Goal: Task Accomplishment & Management: Use online tool/utility

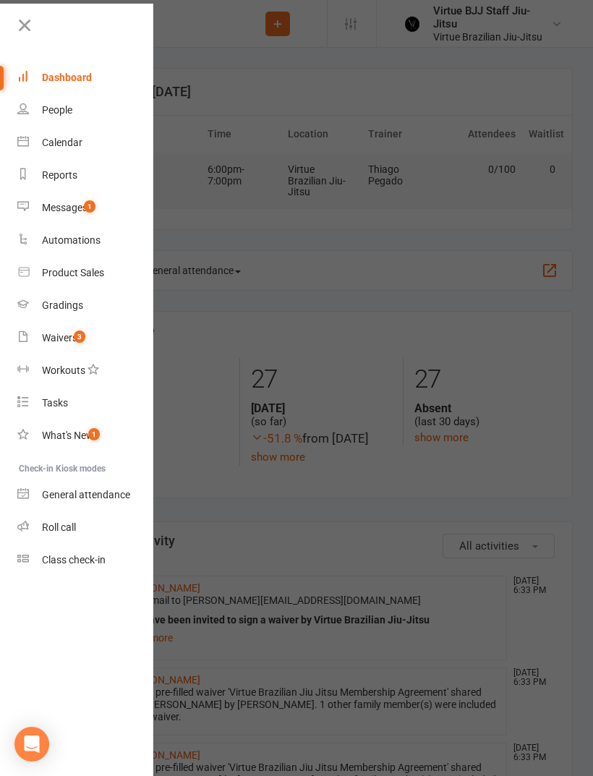
click at [56, 556] on div "Class check-in" at bounding box center [74, 560] width 64 height 12
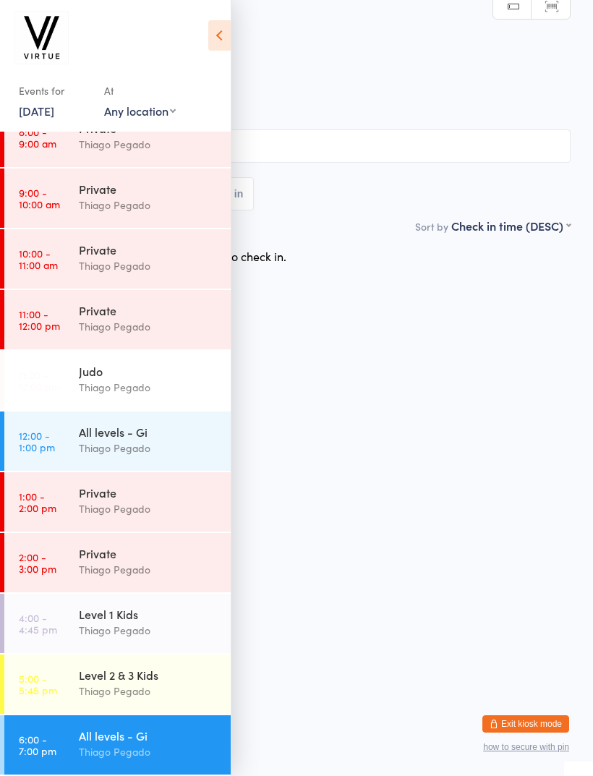
scroll to position [206, 0]
click at [40, 737] on time "6:00 - 7:00 pm" at bounding box center [38, 744] width 38 height 23
click at [220, 21] on icon at bounding box center [219, 35] width 22 height 30
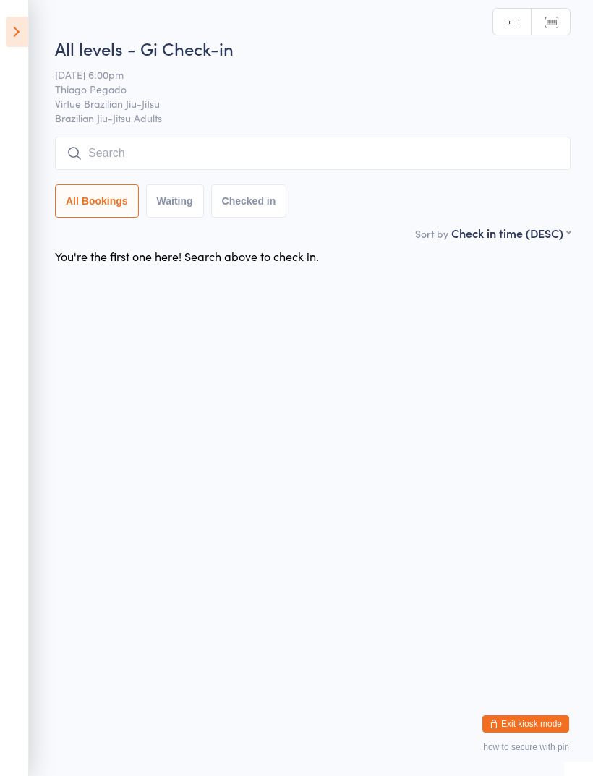
click at [310, 151] on input "search" at bounding box center [313, 153] width 516 height 33
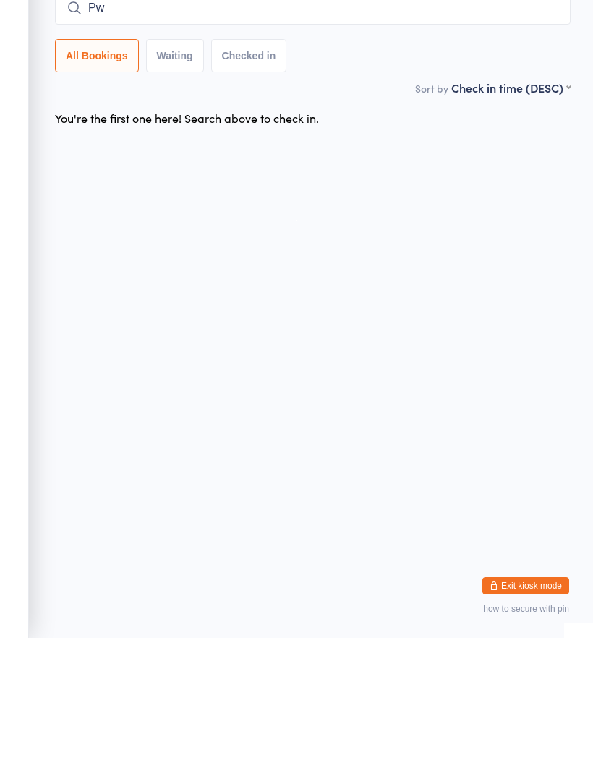
type input "P"
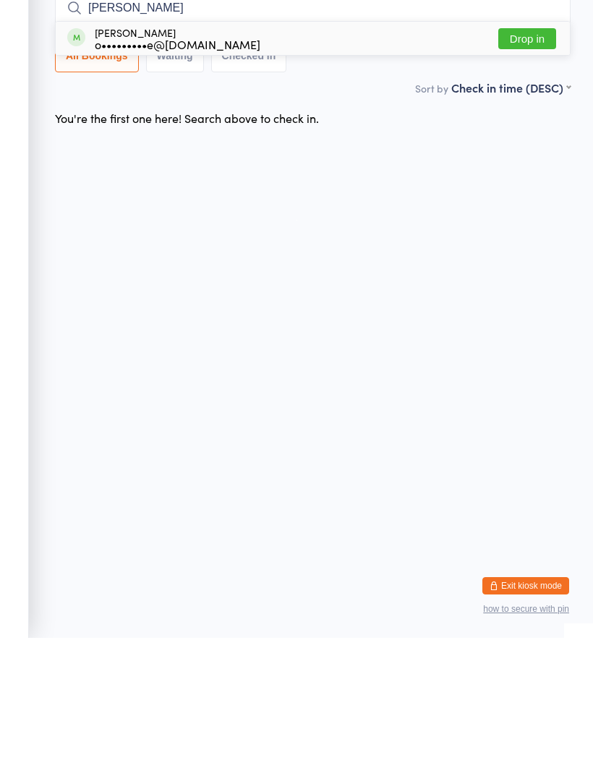
type input "Owen"
click at [95, 176] on div "o•••••••••e@gmail.com" at bounding box center [178, 182] width 166 height 12
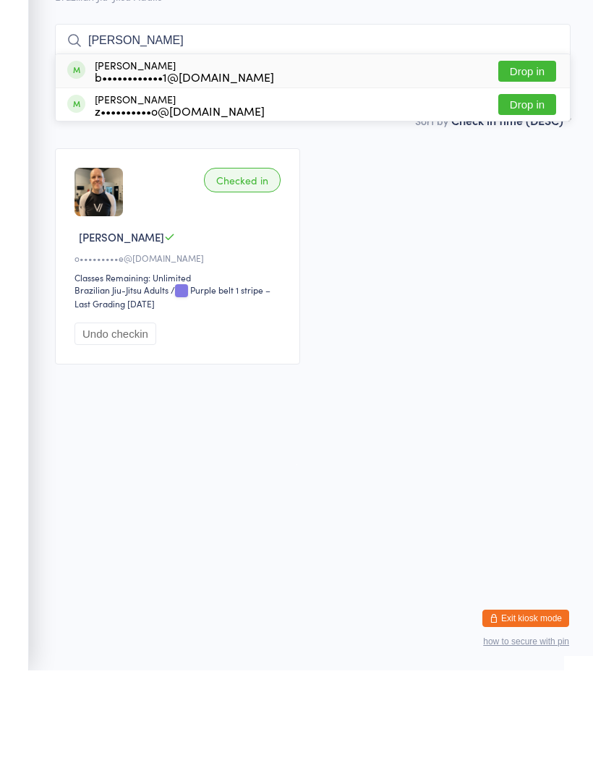
type input "Bruno"
click at [85, 165] on div "Bruno De Paiva b••••••••••••1@gmail.com" at bounding box center [170, 176] width 207 height 23
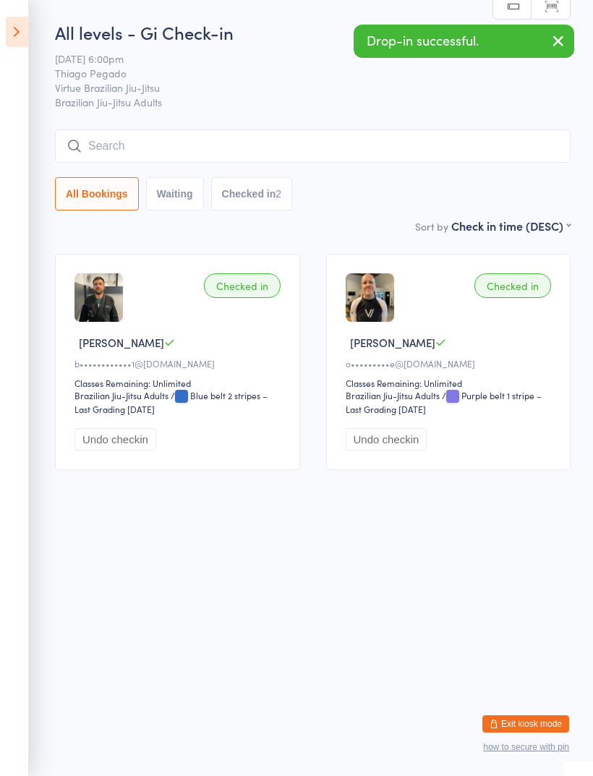
click at [101, 147] on input "search" at bounding box center [313, 145] width 516 height 33
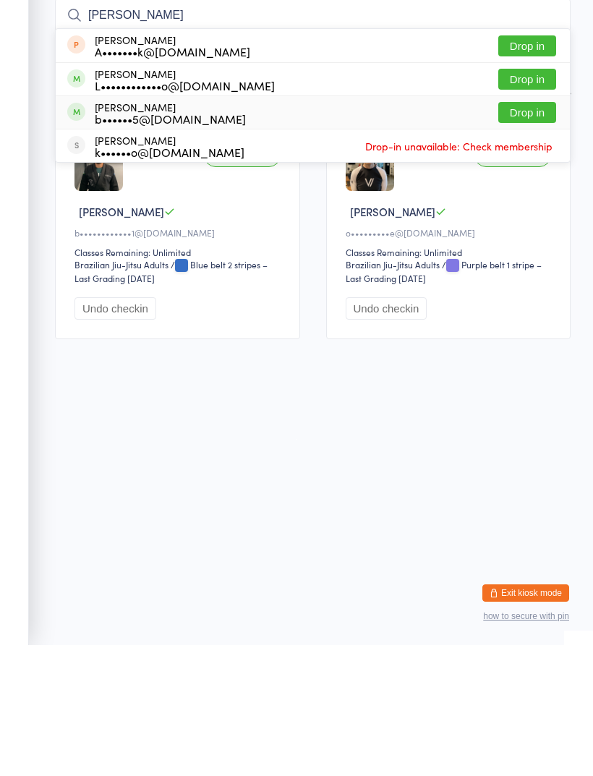
type input "Adam"
click at [93, 232] on div "Adam Waterhouse b••••••5@hotmail.com" at bounding box center [156, 243] width 179 height 23
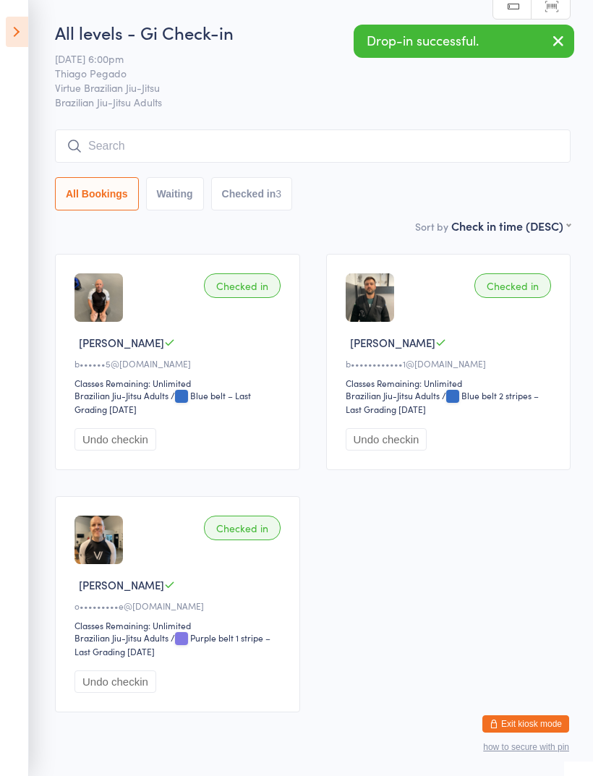
click at [106, 145] on input "search" at bounding box center [313, 145] width 516 height 33
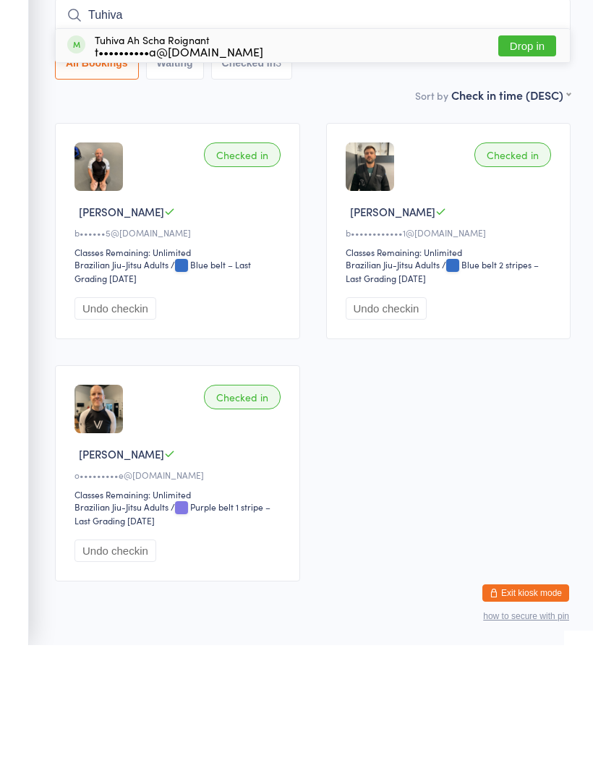
type input "Tuhiva"
click at [90, 165] on div "Tuhiva Ah Scha Roignant t••••••••••a@gmail.com" at bounding box center [165, 176] width 196 height 23
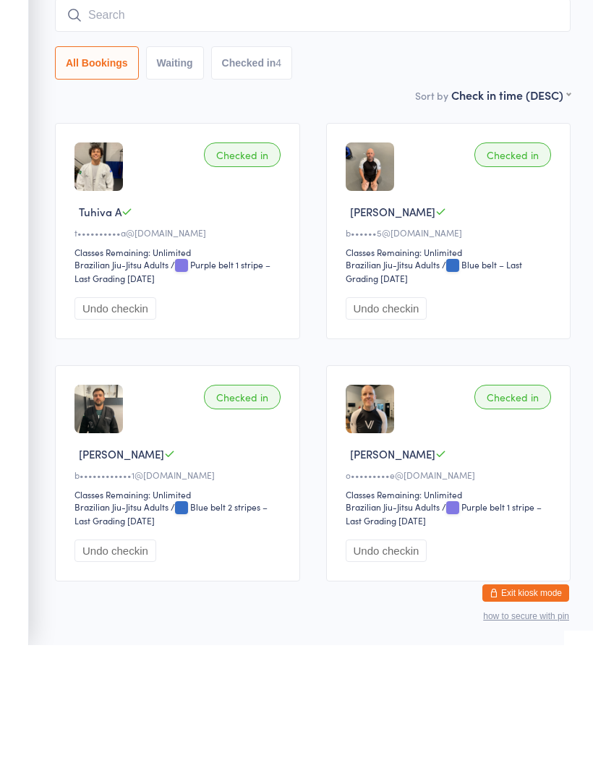
click at [114, 129] on input "search" at bounding box center [313, 145] width 516 height 33
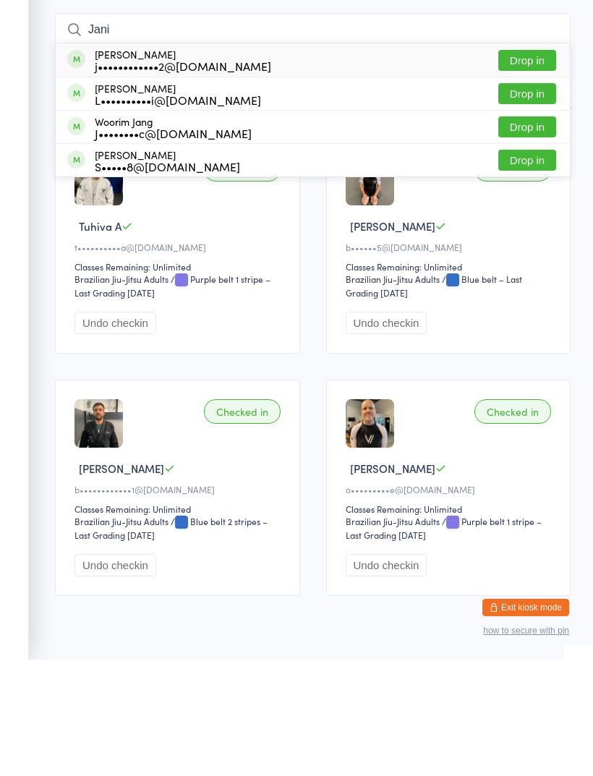
type input "Jani"
click at [245, 160] on div "Janis Messina j••••••••••••2@gmail.com Drop in" at bounding box center [313, 176] width 514 height 33
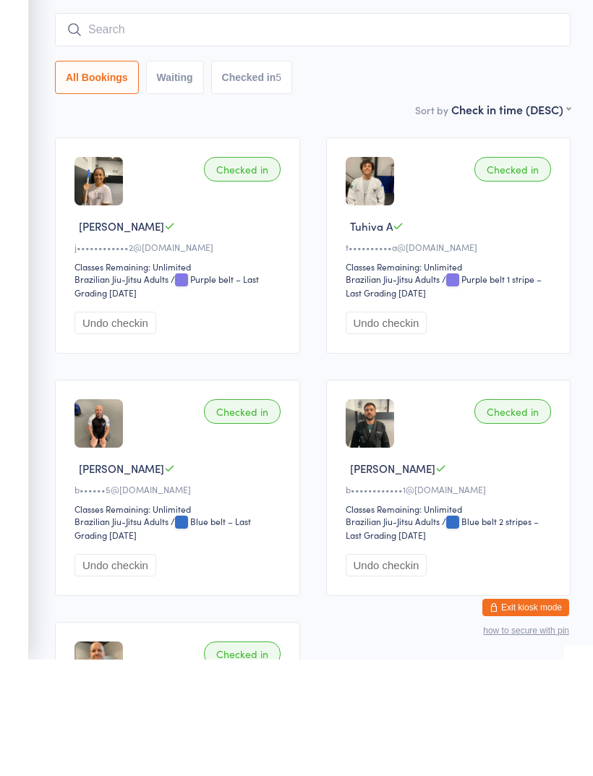
click at [300, 129] on input "search" at bounding box center [313, 145] width 516 height 33
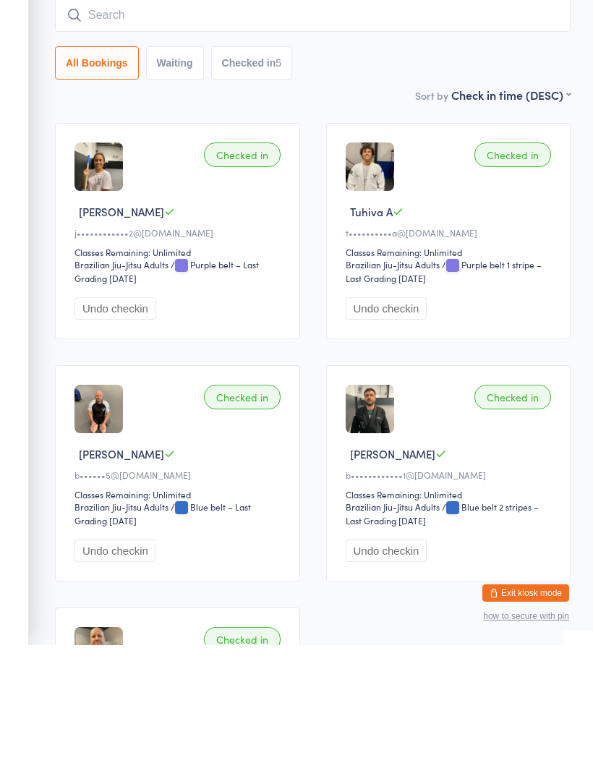
type input "A"
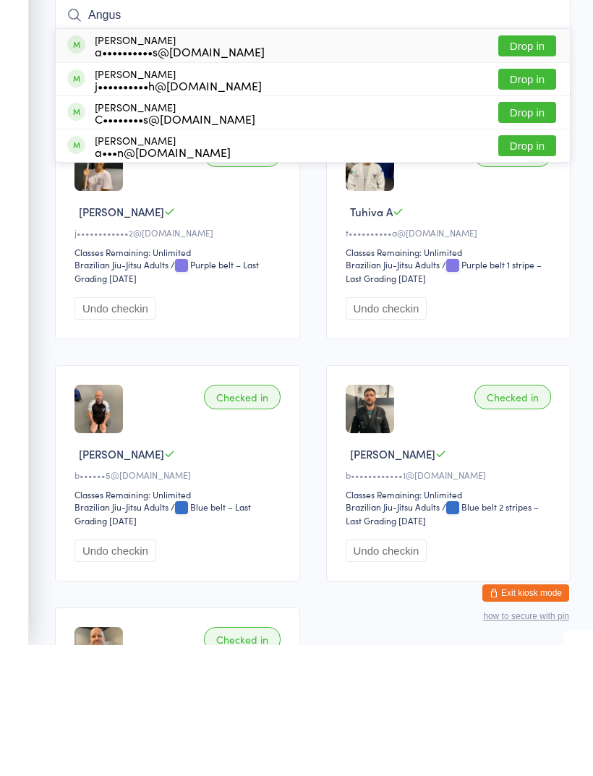
type input "Angus"
click at [86, 199] on div "Angus Mcculloch j••••••••••h@gmail.com" at bounding box center [164, 210] width 195 height 23
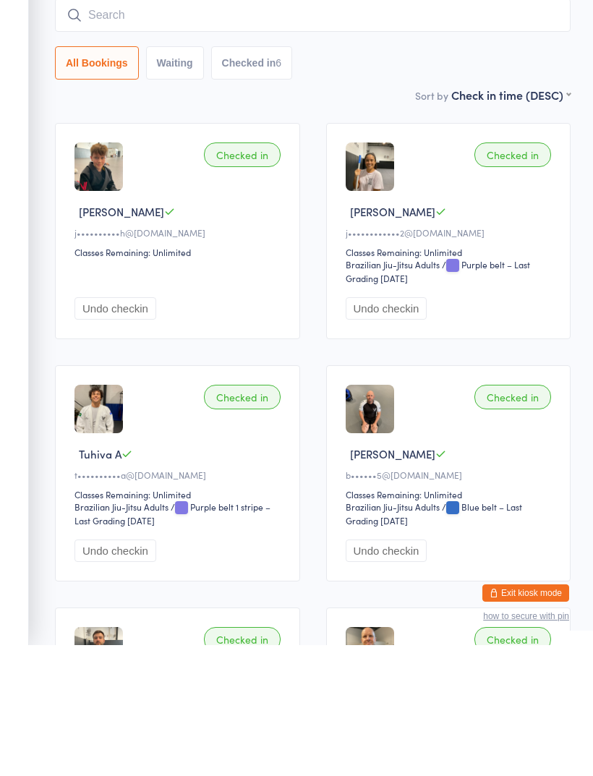
click at [90, 428] on button "Undo checkin" at bounding box center [116, 439] width 82 height 22
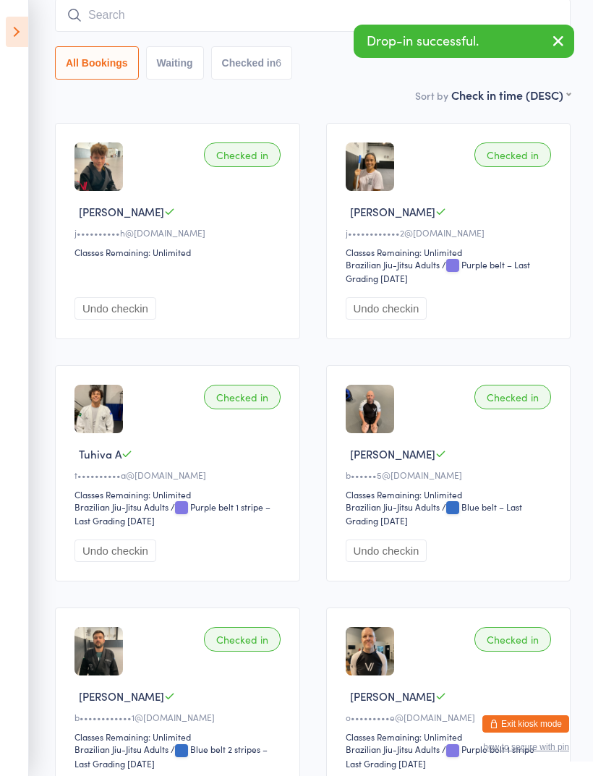
click at [104, 24] on input "search" at bounding box center [313, 15] width 516 height 33
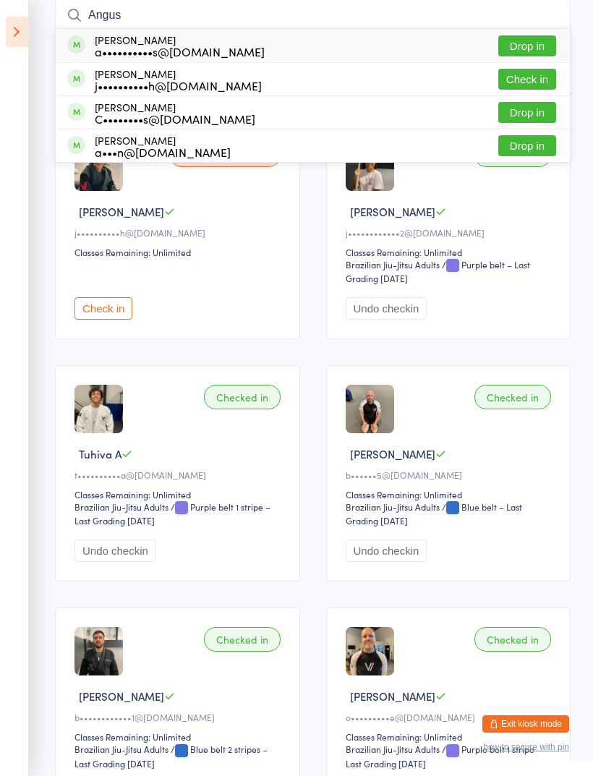
type input "Angus"
click at [89, 52] on div "Angus Backus a••••••••••s@outlook.com" at bounding box center [165, 45] width 197 height 23
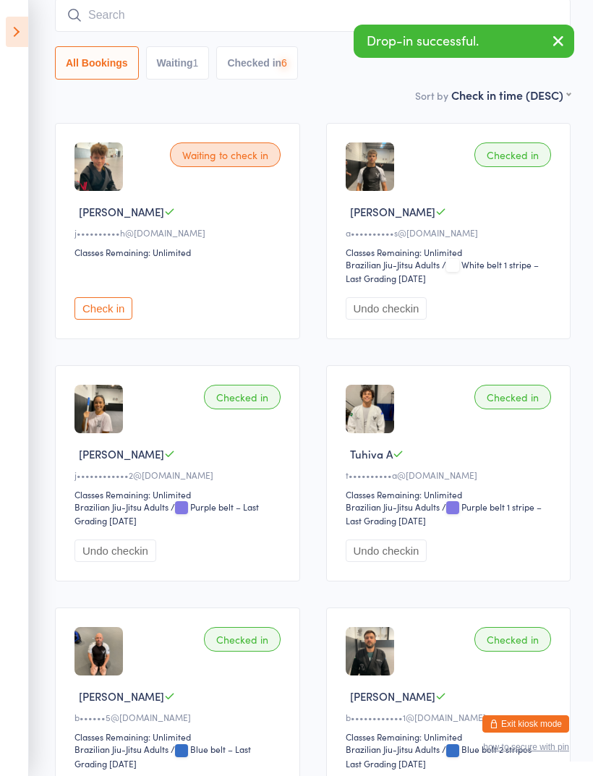
click at [106, 25] on input "search" at bounding box center [313, 15] width 516 height 33
type input "Woo"
click at [87, 47] on div "Woorim Jang J••••••••c@gmail.com" at bounding box center [159, 45] width 184 height 23
click at [105, 22] on input "search" at bounding box center [313, 15] width 516 height 33
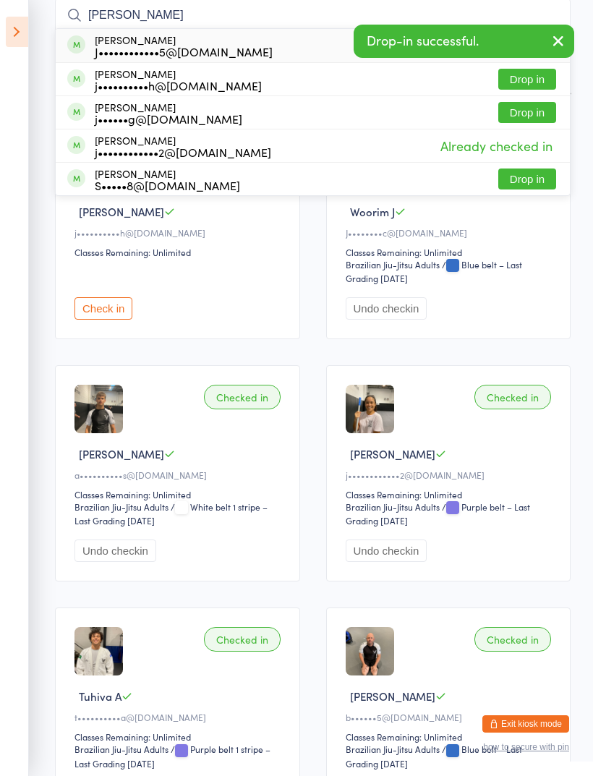
type input "James"
click at [98, 48] on div "J••••••••••••5@hotmail.com" at bounding box center [184, 52] width 178 height 12
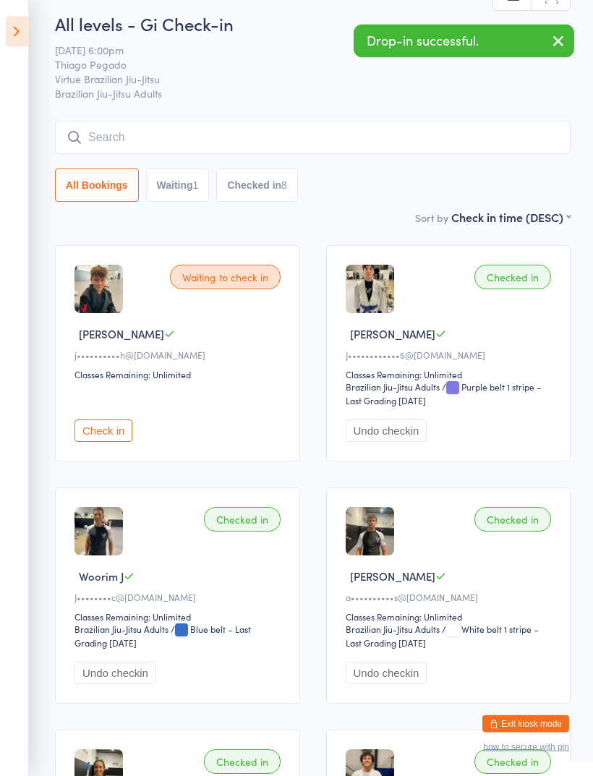
scroll to position [0, 0]
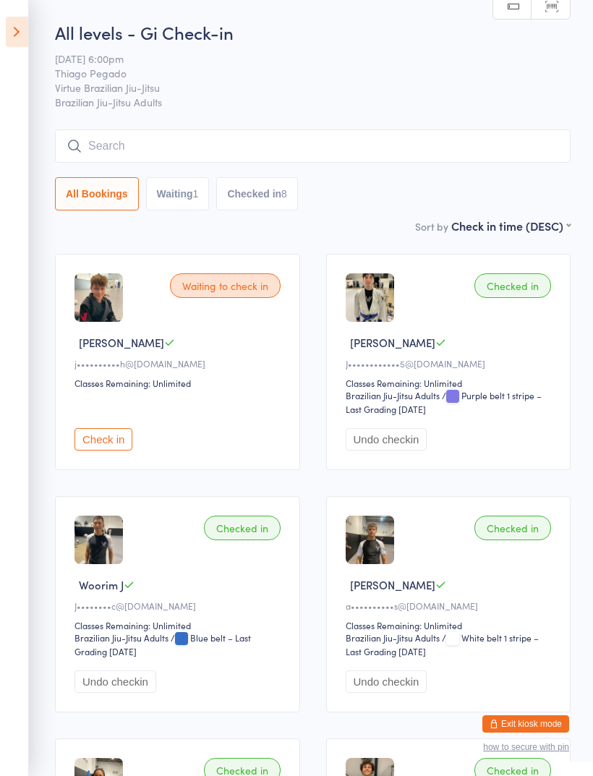
click at [522, 719] on button "Exit kiosk mode" at bounding box center [525, 723] width 87 height 17
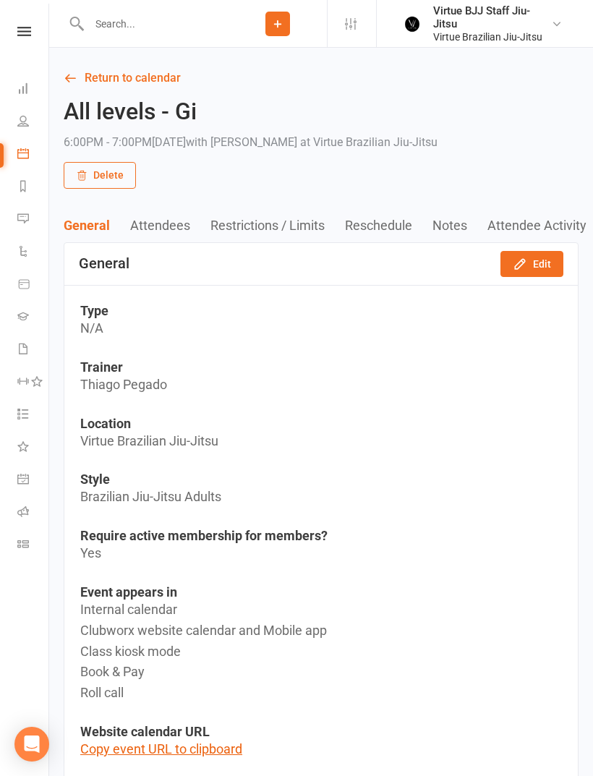
click at [36, 44] on div "Clubworx" at bounding box center [24, 50] width 48 height 47
click at [25, 27] on icon at bounding box center [24, 31] width 14 height 9
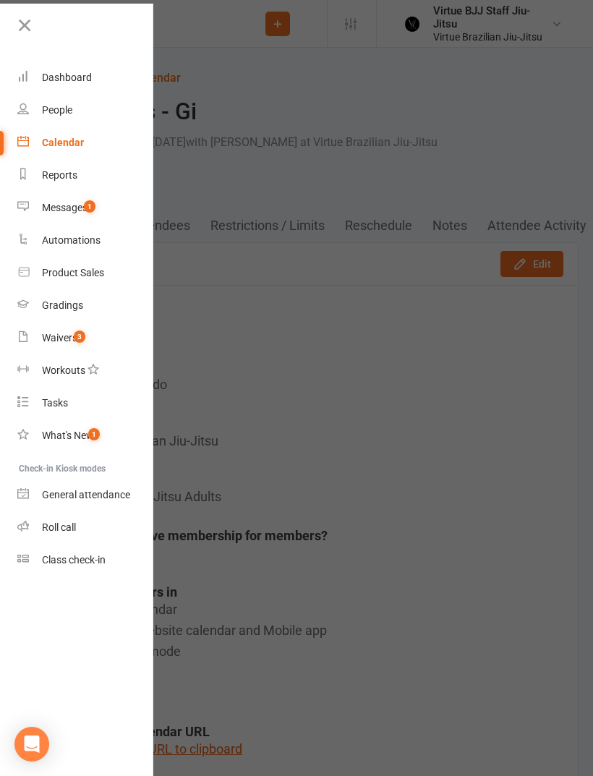
click at [45, 309] on div "Gradings" at bounding box center [62, 305] width 41 height 12
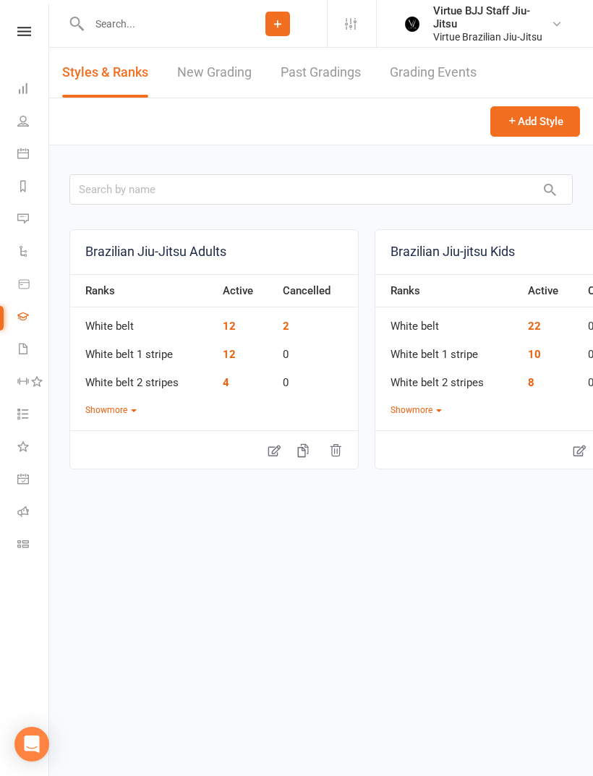
click at [203, 73] on link "New Grading" at bounding box center [214, 73] width 75 height 50
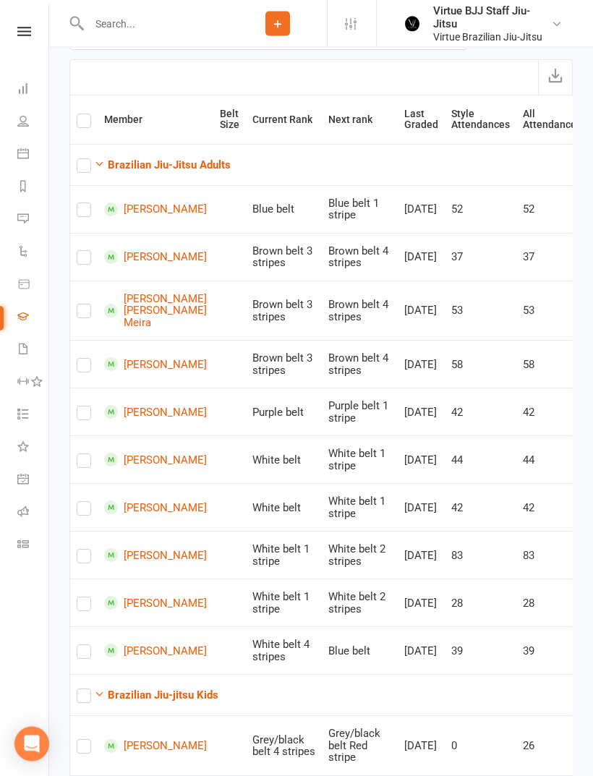
scroll to position [192, 0]
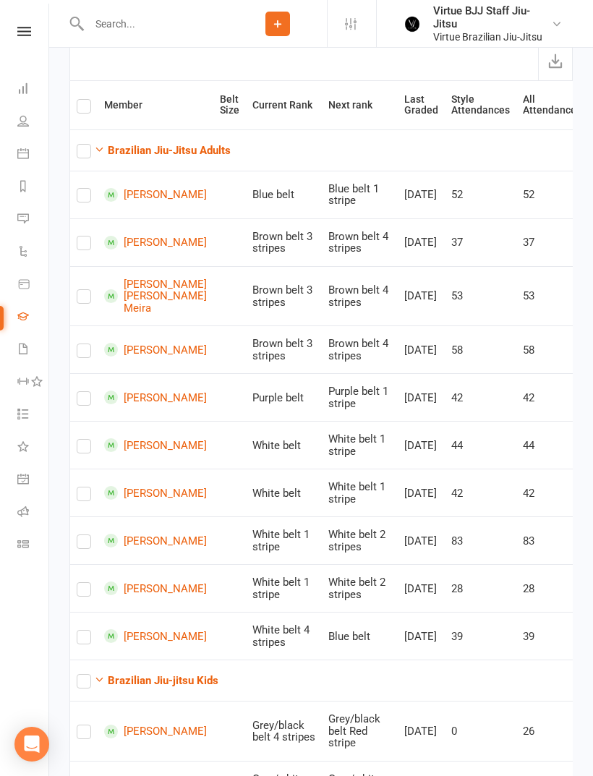
click at [78, 401] on label at bounding box center [84, 401] width 14 height 0
click at [78, 392] on input "checkbox" at bounding box center [84, 392] width 14 height 0
click at [84, 401] on label at bounding box center [84, 401] width 14 height 0
click at [84, 392] on input "checkbox" at bounding box center [84, 392] width 14 height 0
checkbox input "false"
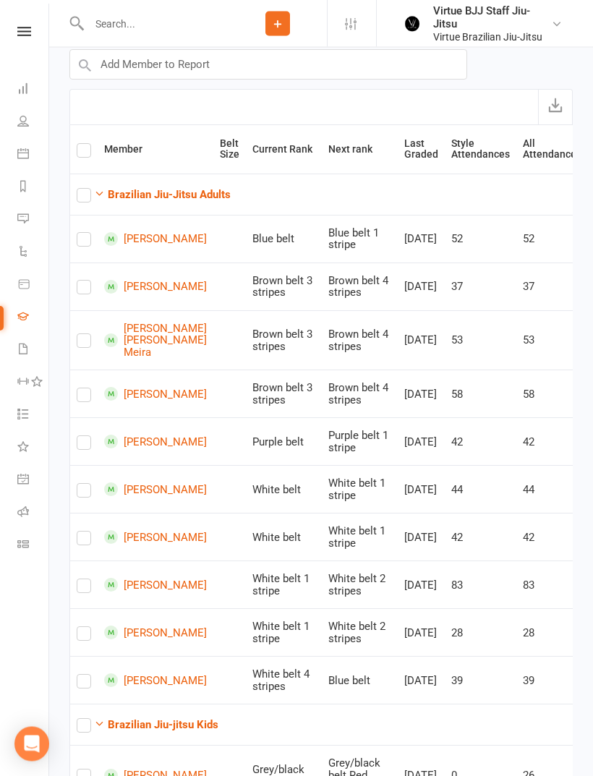
scroll to position [0, 0]
